Goal: Contribute content: Add original content to the website for others to see

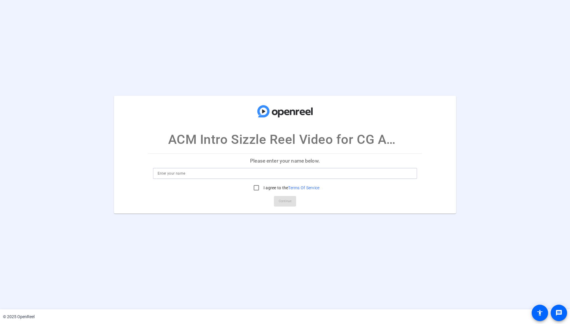
click at [186, 174] on input at bounding box center [285, 173] width 255 height 7
type input "[PERSON_NAME]"
click at [254, 185] on input "I agree to the Terms Of Service" at bounding box center [257, 188] width 12 height 12
checkbox input "true"
click at [284, 200] on span "Continue" at bounding box center [285, 201] width 13 height 9
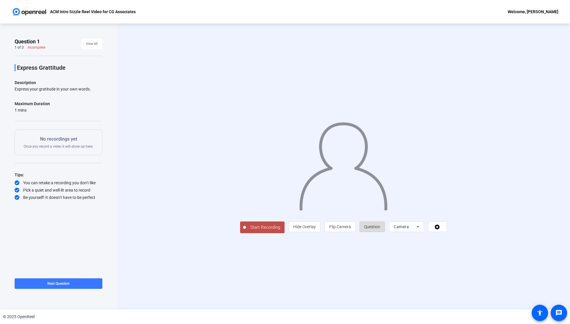
click at [380, 229] on span "Question" at bounding box center [372, 226] width 16 height 5
click at [422, 230] on icon at bounding box center [418, 226] width 7 height 7
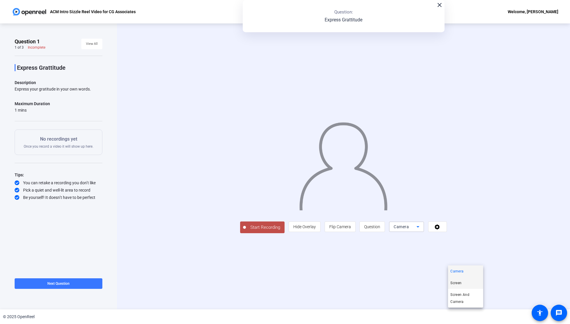
click at [461, 282] on span "Screen" at bounding box center [456, 282] width 11 height 7
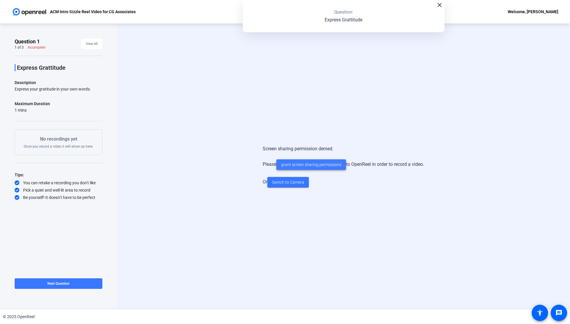
click at [316, 167] on span "grant screen sharing permissions" at bounding box center [311, 164] width 60 height 6
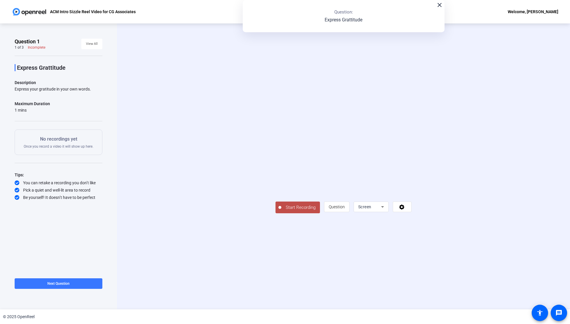
click at [411, 119] on video at bounding box center [344, 157] width 136 height 76
click at [386, 210] on icon at bounding box center [382, 206] width 7 height 7
click at [456, 272] on span "Camera" at bounding box center [457, 270] width 13 height 7
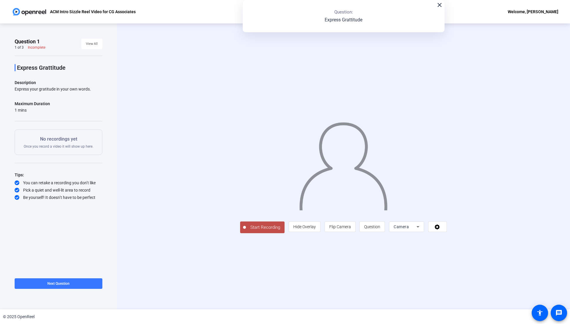
click at [246, 231] on span "Start Recording" at bounding box center [265, 227] width 39 height 7
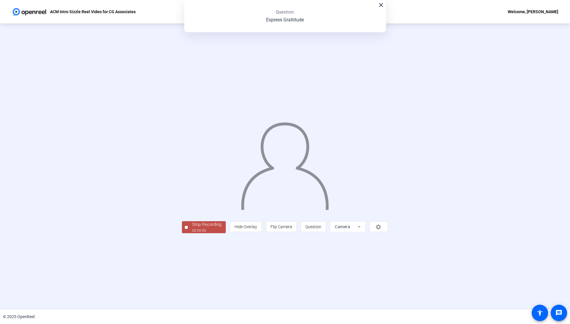
click at [192, 228] on div "Stop Recording" at bounding box center [206, 224] width 29 height 7
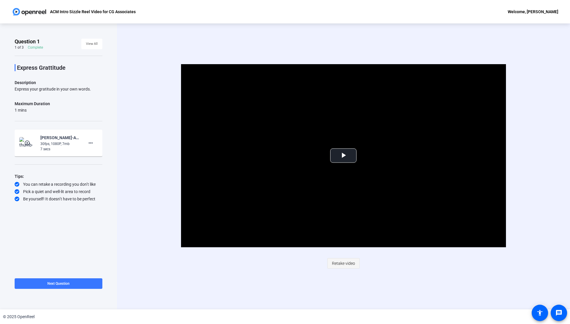
click at [342, 262] on span "Retake video" at bounding box center [343, 262] width 23 height 11
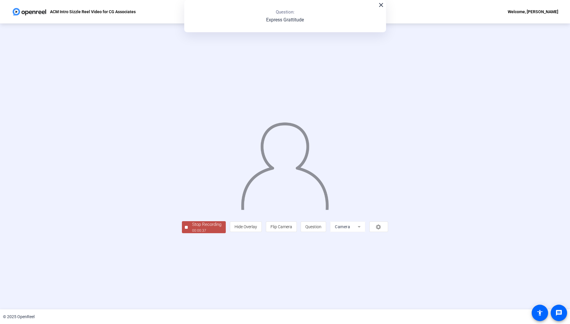
click at [192, 233] on div "00:00:37" at bounding box center [206, 230] width 29 height 5
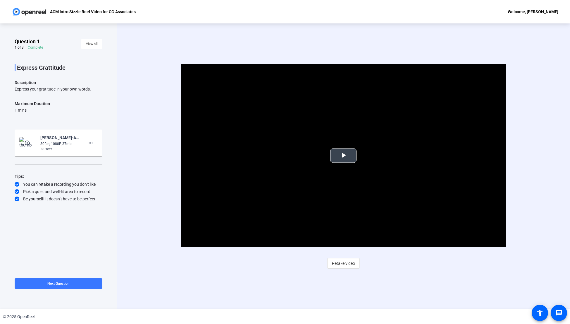
click at [343, 155] on span "Video Player" at bounding box center [343, 155] width 0 height 0
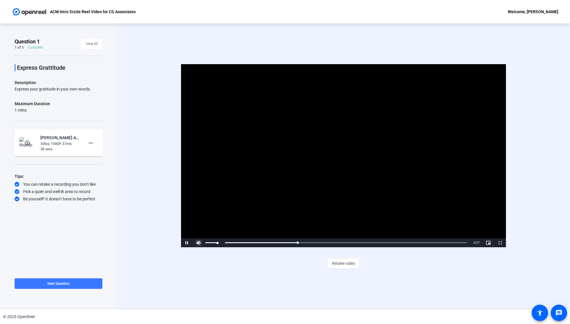
click at [198, 243] on span "Video Player" at bounding box center [199, 243] width 12 height 0
click at [217, 242] on div "Volume Level" at bounding box center [211, 242] width 12 height 1
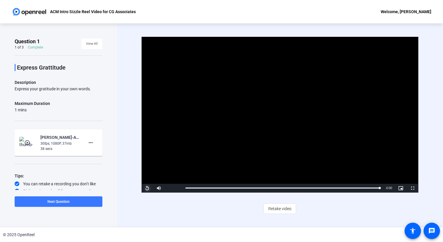
click at [147, 188] on span "Video Player" at bounding box center [148, 188] width 12 height 0
click at [221, 207] on div "Video Player is loading. Play Video Pause Mute 100% Current Time 0:29 / Duratio…" at bounding box center [279, 125] width 276 height 177
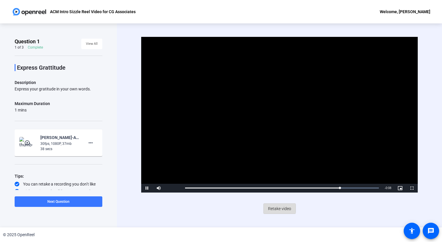
click at [275, 208] on span "Retake video" at bounding box center [279, 208] width 23 height 11
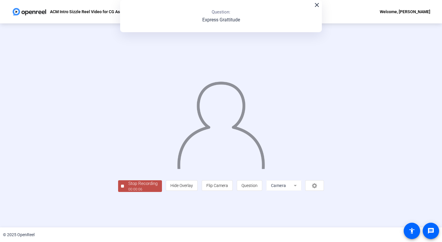
click at [121, 188] on div at bounding box center [122, 186] width 3 height 3
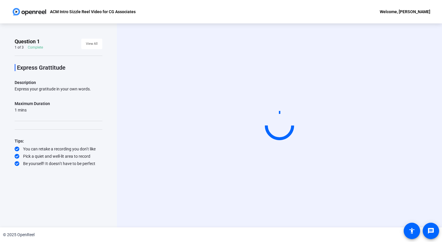
click at [281, 212] on div "Start Recording" at bounding box center [279, 125] width 325 height 204
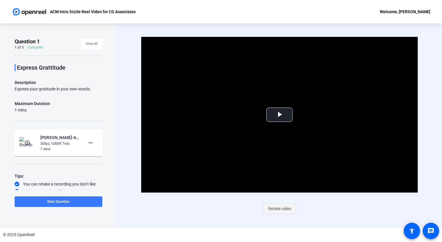
click at [278, 208] on span "Retake video" at bounding box center [279, 208] width 23 height 11
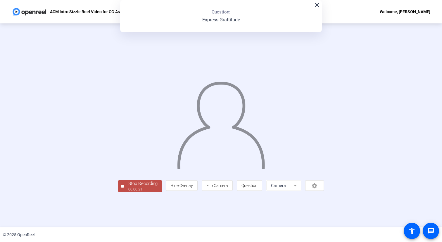
click at [53, 192] on div "Stop Recording 00:00:31 person Hide Overlay flip Flip Camera question_mark Ques…" at bounding box center [221, 125] width 376 height 133
click at [128, 192] on div "00:00:32" at bounding box center [142, 189] width 29 height 5
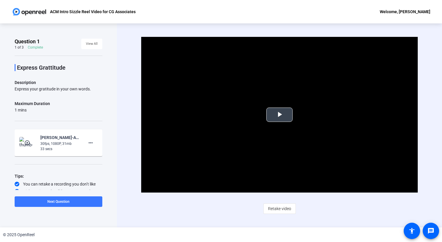
click at [280, 115] on span "Video Player" at bounding box center [280, 115] width 0 height 0
click at [284, 207] on span "Retake video" at bounding box center [279, 208] width 23 height 11
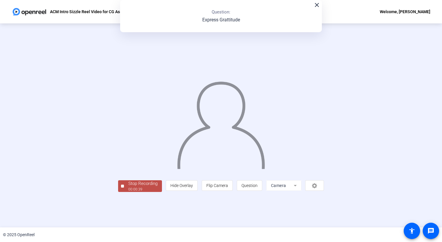
click at [128, 192] on div "00:00:39" at bounding box center [142, 189] width 29 height 5
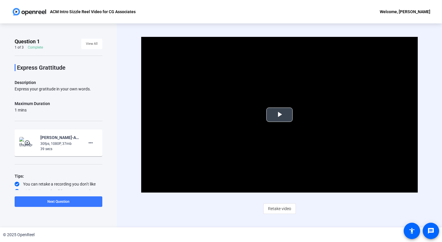
click at [280, 115] on span "Video Player" at bounding box center [280, 115] width 0 height 0
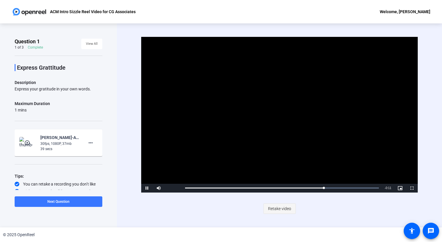
click at [279, 204] on span "Retake video" at bounding box center [279, 208] width 23 height 11
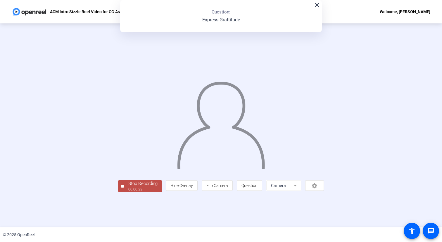
click at [128, 187] on div "Stop Recording" at bounding box center [142, 183] width 29 height 7
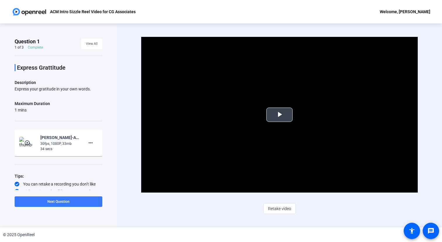
click at [280, 115] on span "Video Player" at bounding box center [280, 115] width 0 height 0
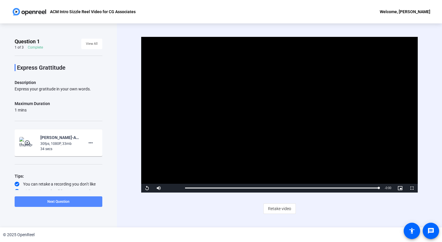
click at [61, 202] on span "Next Question" at bounding box center [58, 202] width 22 height 4
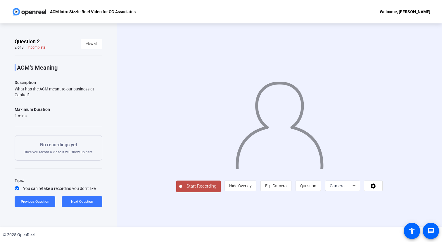
click at [119, 131] on div "Start Recording person Hide Overlay flip Flip Camera question_mark Question Cam…" at bounding box center [279, 125] width 325 height 204
click at [182, 190] on span "Start Recording" at bounding box center [201, 186] width 39 height 7
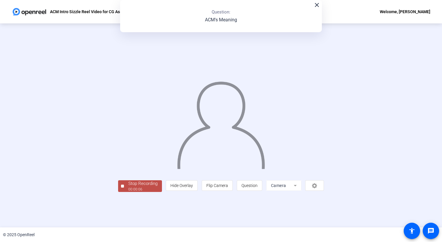
click at [128, 187] on div "Stop Recording" at bounding box center [142, 183] width 29 height 7
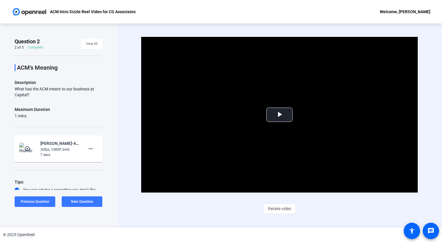
drag, startPoint x: 233, startPoint y: 238, endPoint x: 241, endPoint y: 192, distance: 45.9
click at [234, 238] on div "© 2025 OpenReel" at bounding box center [221, 234] width 442 height 15
click at [279, 209] on span "Retake video" at bounding box center [279, 208] width 23 height 11
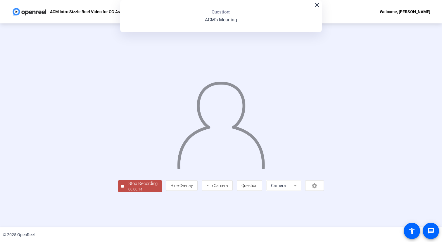
click at [128, 192] on div "00:00:14" at bounding box center [142, 189] width 29 height 5
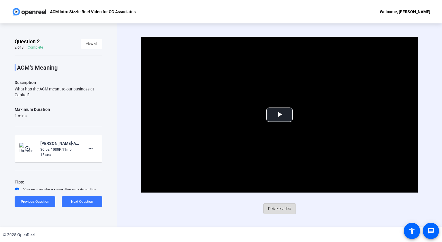
click at [274, 208] on span "Retake video" at bounding box center [279, 208] width 23 height 11
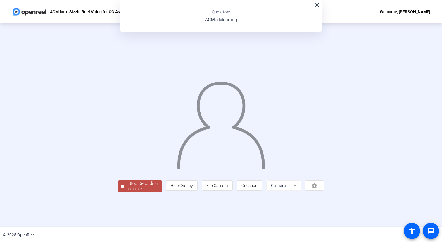
click at [121, 188] on div at bounding box center [122, 186] width 3 height 3
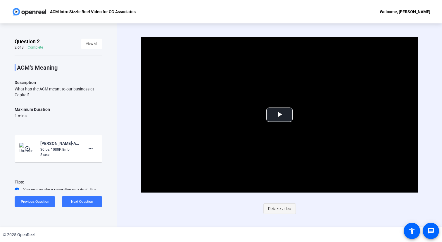
click at [279, 208] on span "Retake video" at bounding box center [279, 208] width 23 height 11
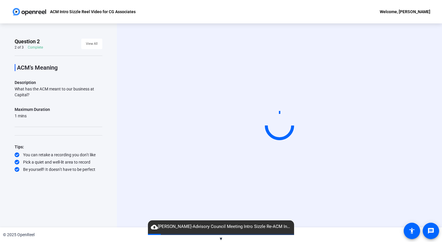
click at [124, 171] on div "Start Recording" at bounding box center [279, 125] width 325 height 204
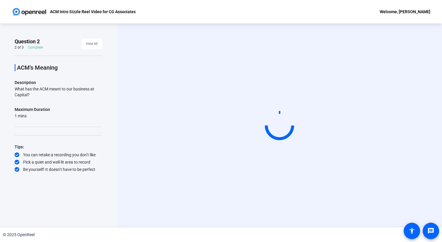
click at [116, 190] on div "Question 2 2 of 3 Complete View All ACM's Meaning Description What has the ACM …" at bounding box center [58, 125] width 117 height 204
drag, startPoint x: 124, startPoint y: 166, endPoint x: 127, endPoint y: 152, distance: 14.3
click at [124, 166] on div "Start Recording" at bounding box center [279, 125] width 325 height 204
click at [93, 44] on span "View All" at bounding box center [92, 43] width 12 height 9
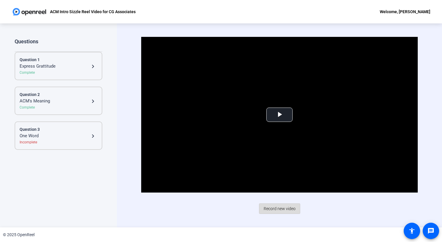
click at [282, 207] on span "Record new video" at bounding box center [280, 208] width 32 height 11
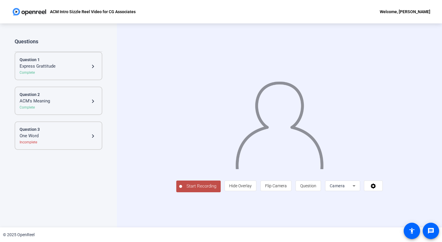
click at [54, 104] on div "ACM's Meaning" at bounding box center [55, 101] width 70 height 7
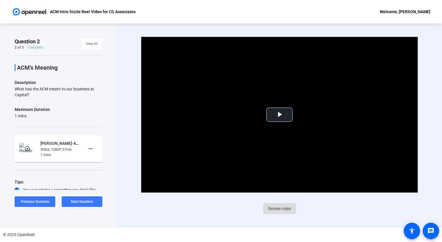
click at [279, 207] on span "Retake video" at bounding box center [279, 208] width 23 height 11
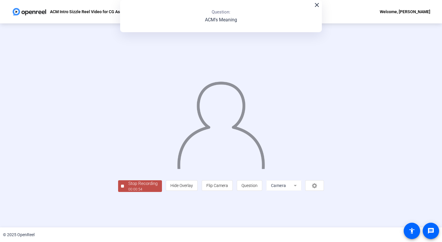
click at [128, 192] on div "00:00:54" at bounding box center [142, 189] width 29 height 5
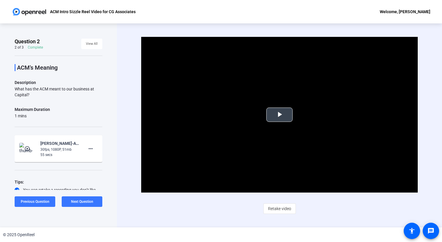
click at [280, 115] on span "Video Player" at bounding box center [280, 115] width 0 height 0
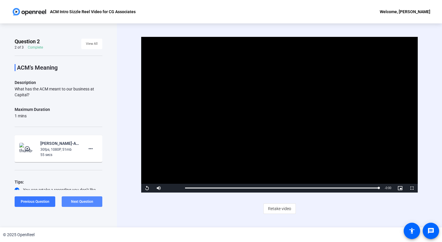
click at [82, 201] on span "Next Question" at bounding box center [82, 202] width 22 height 4
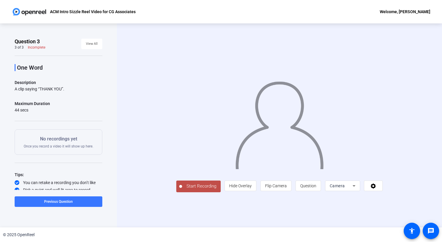
click at [182, 190] on span "Start Recording" at bounding box center [201, 186] width 39 height 7
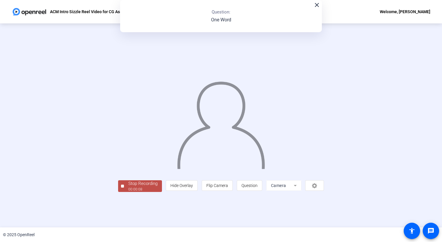
click at [128, 187] on div "Stop Recording" at bounding box center [142, 183] width 29 height 7
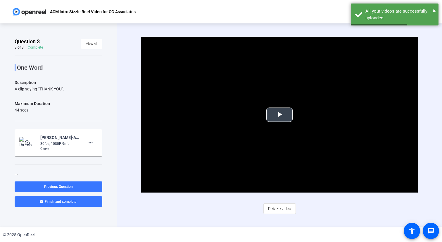
click at [280, 115] on span "Video Player" at bounding box center [280, 115] width 0 height 0
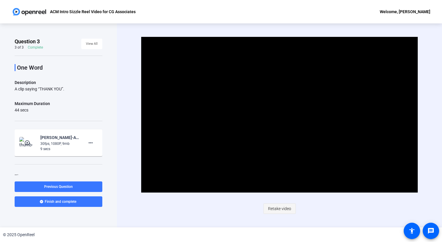
click at [276, 205] on span "Retake video" at bounding box center [279, 208] width 23 height 11
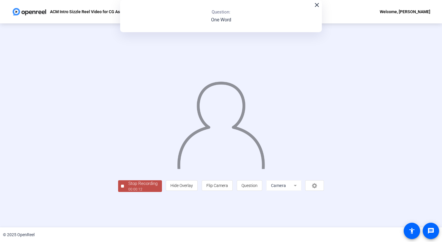
click at [124, 192] on span "Stop Recording 00:00:12" at bounding box center [143, 186] width 38 height 12
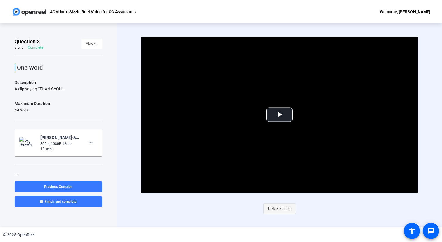
click at [271, 206] on span "Retake video" at bounding box center [279, 208] width 23 height 11
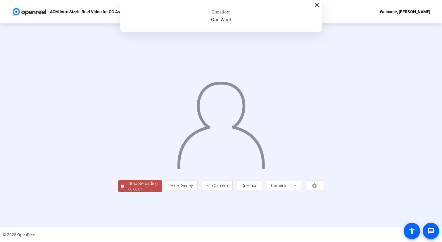
click at [128, 187] on div "Stop Recording" at bounding box center [142, 183] width 29 height 7
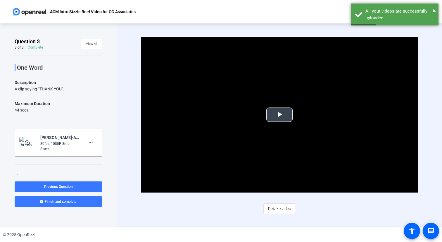
click at [280, 115] on span "Video Player" at bounding box center [280, 115] width 0 height 0
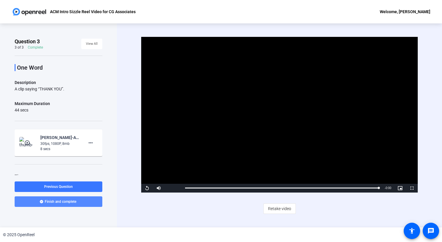
click at [45, 201] on span "Finish and complete" at bounding box center [61, 201] width 32 height 5
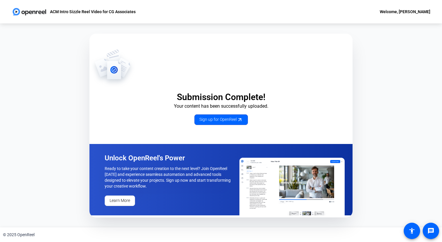
click at [396, 13] on div "Welcome, [PERSON_NAME]" at bounding box center [405, 11] width 51 height 7
click at [396, 21] on span "Logout" at bounding box center [398, 20] width 23 height 7
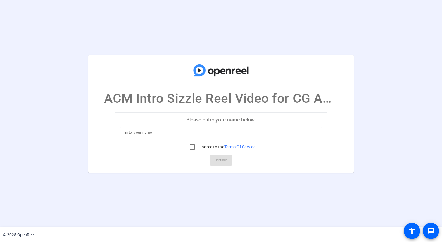
click at [140, 134] on input at bounding box center [221, 132] width 194 height 7
type input "[PERSON_NAME]"
click at [188, 146] on input "I agree to the Terms Of Service" at bounding box center [193, 147] width 12 height 12
checkbox input "true"
click at [221, 159] on span "Continue" at bounding box center [221, 160] width 13 height 9
